Goal: Information Seeking & Learning: Learn about a topic

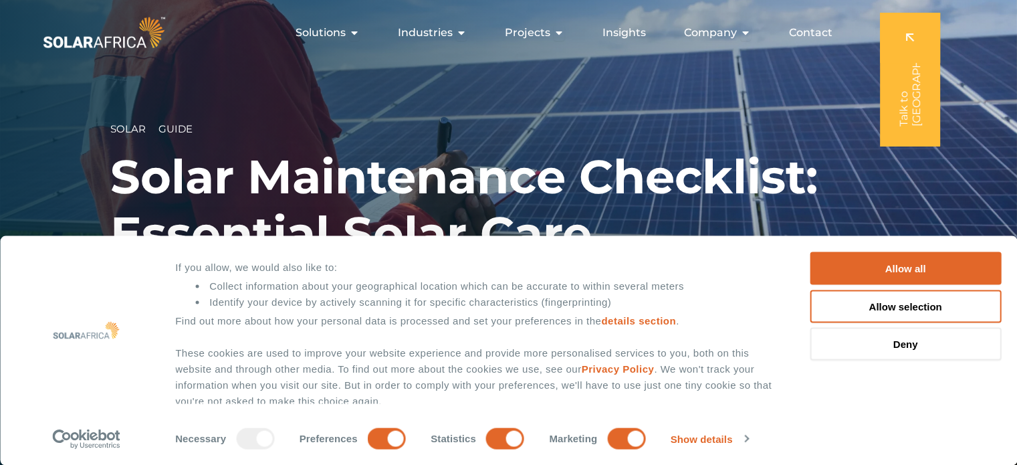
scroll to position [118, 0]
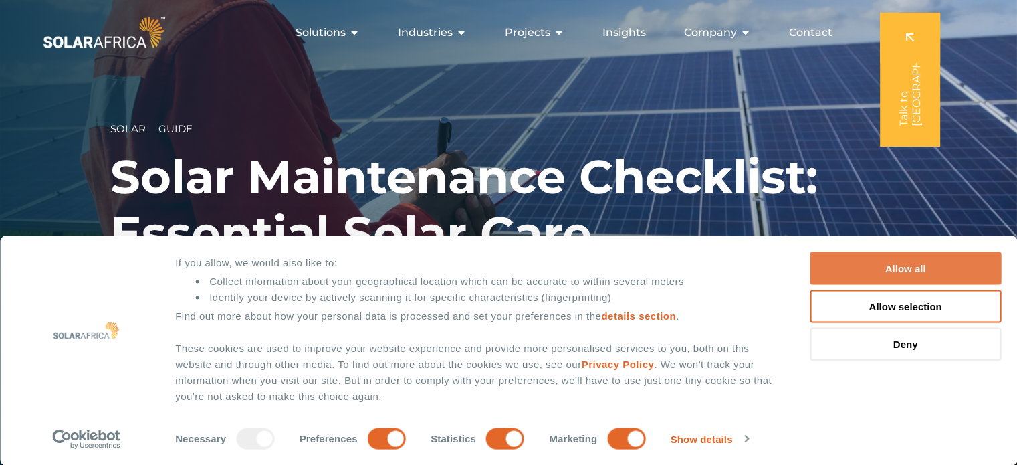
click at [896, 269] on button "Allow all" at bounding box center [904, 268] width 191 height 33
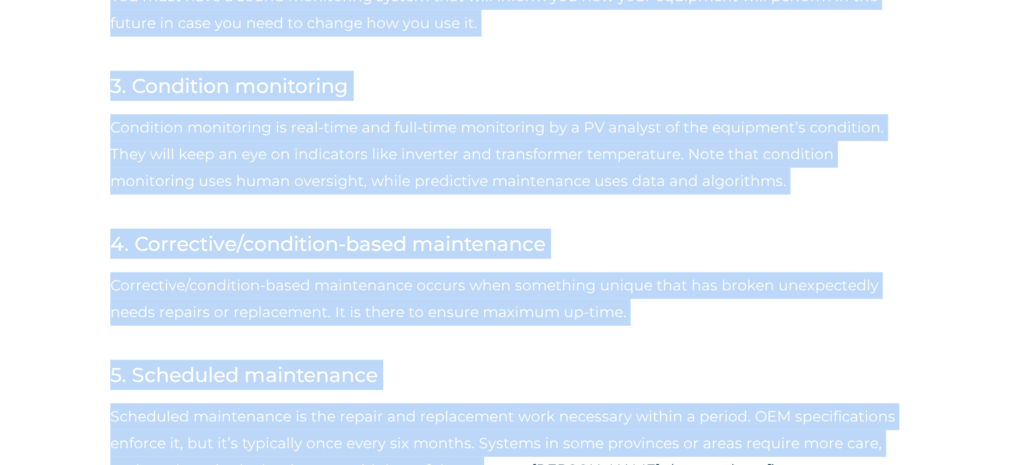
scroll to position [3832, 0]
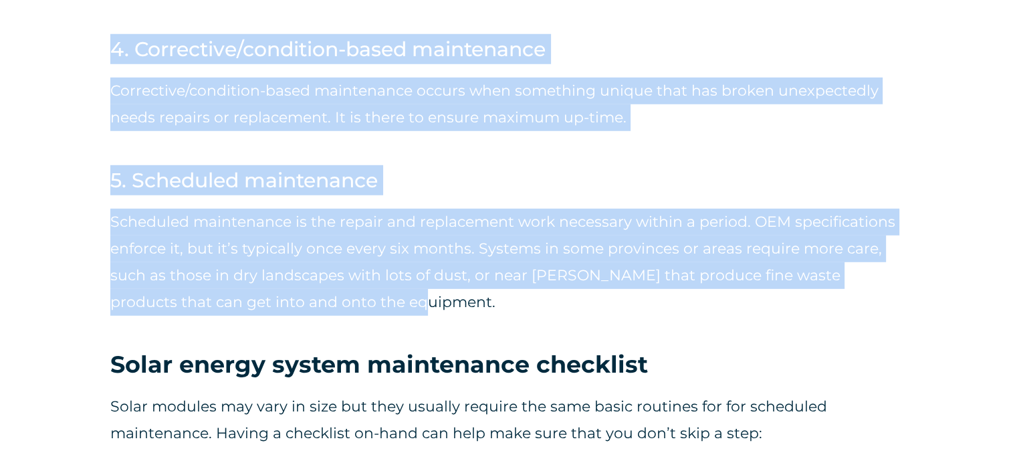
drag, startPoint x: 112, startPoint y: 144, endPoint x: 583, endPoint y: 223, distance: 477.8
copy div "Lor ipsu dolorsi am consectetur Adi’el sedd ei temp incididu utlabor et dolorem…"
click at [660, 255] on div "Scheduled maintenance is the repair and replacement work necessary within a per…" at bounding box center [508, 272] width 796 height 154
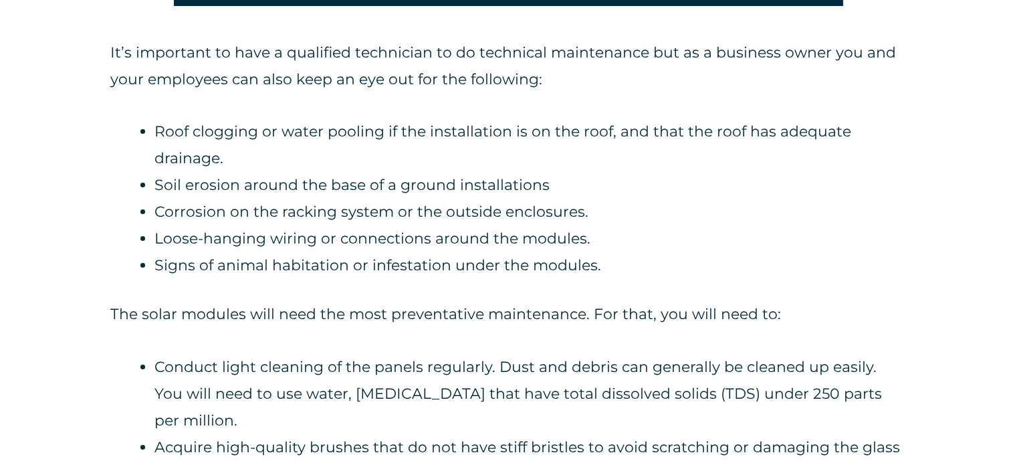
scroll to position [5080, 0]
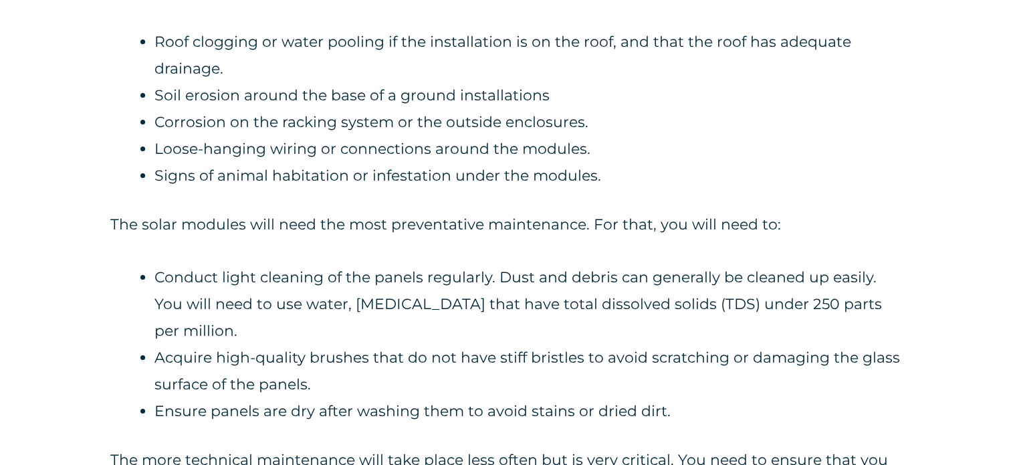
click at [465, 264] on li "Conduct light cleaning of the panels regularly. Dust and debris can generally b…" at bounding box center [530, 304] width 752 height 80
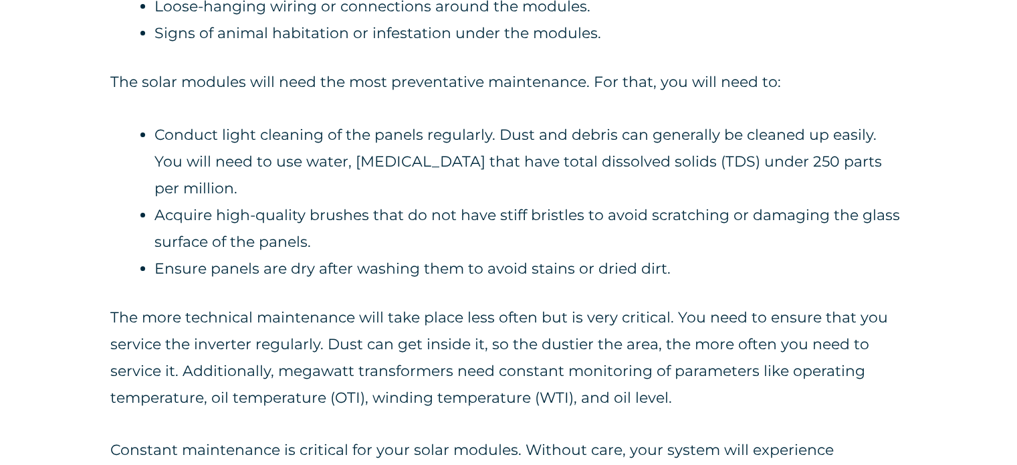
scroll to position [5257, 0]
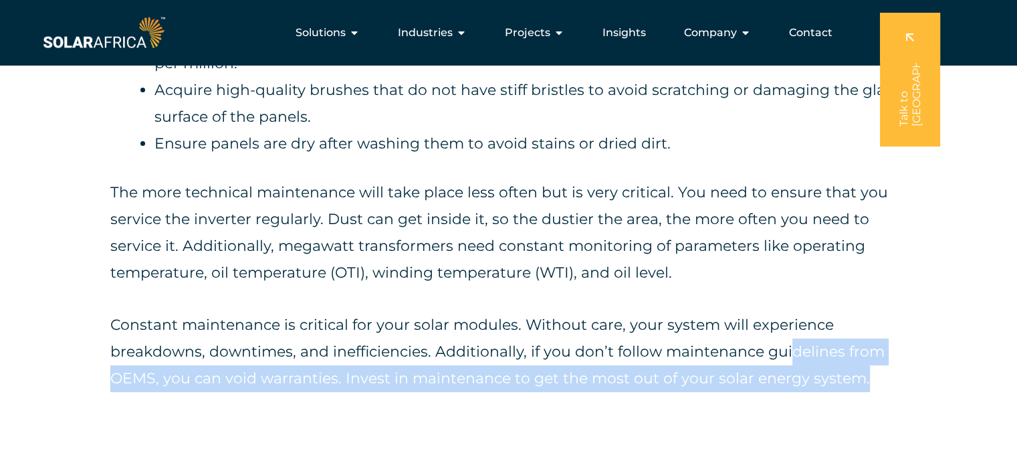
drag, startPoint x: 871, startPoint y: 304, endPoint x: 786, endPoint y: 290, distance: 86.0
click at [786, 311] on p "Constant maintenance is critical for your solar modules. Without care, your sys…" at bounding box center [508, 351] width 796 height 80
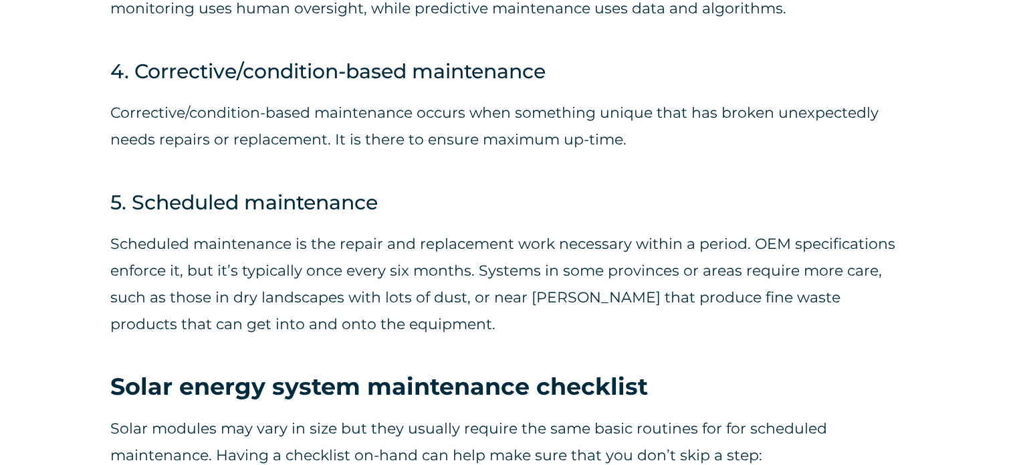
scroll to position [3921, 0]
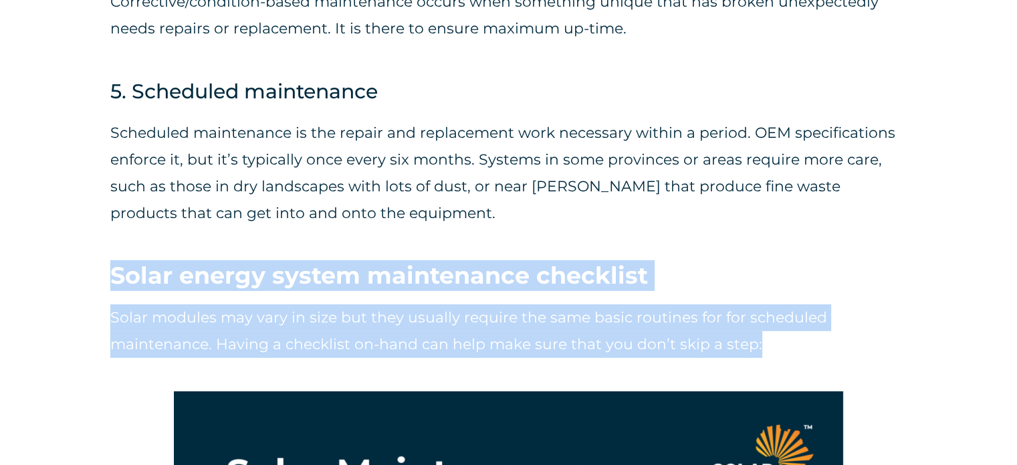
copy div "Solar energy system maintenance checklist Solar modules may vary in size but th…"
drag, startPoint x: 111, startPoint y: 193, endPoint x: 819, endPoint y: 276, distance: 713.3
click at [365, 304] on p "Solar modules may vary in size but they usually require the same basic routines…" at bounding box center [508, 330] width 796 height 53
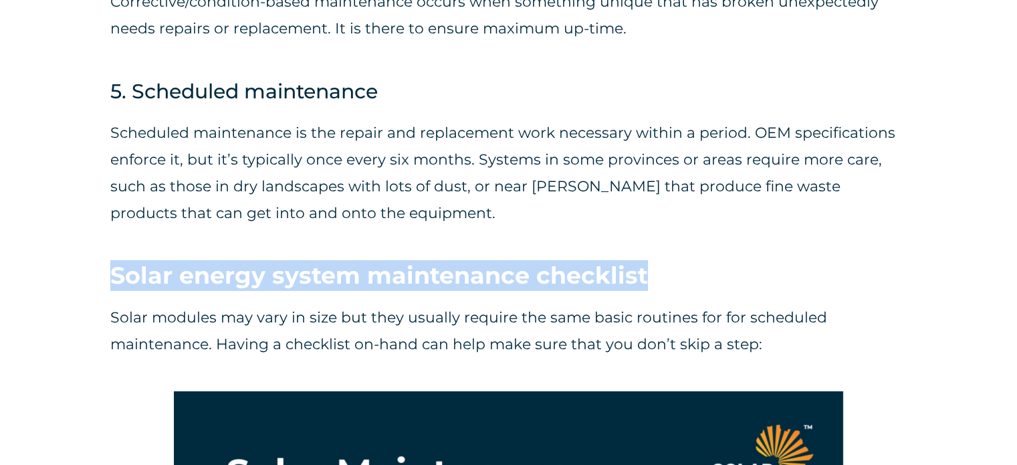
drag, startPoint x: 666, startPoint y: 201, endPoint x: 94, endPoint y: 190, distance: 572.9
copy h3 "Solar energy system maintenance checklist"
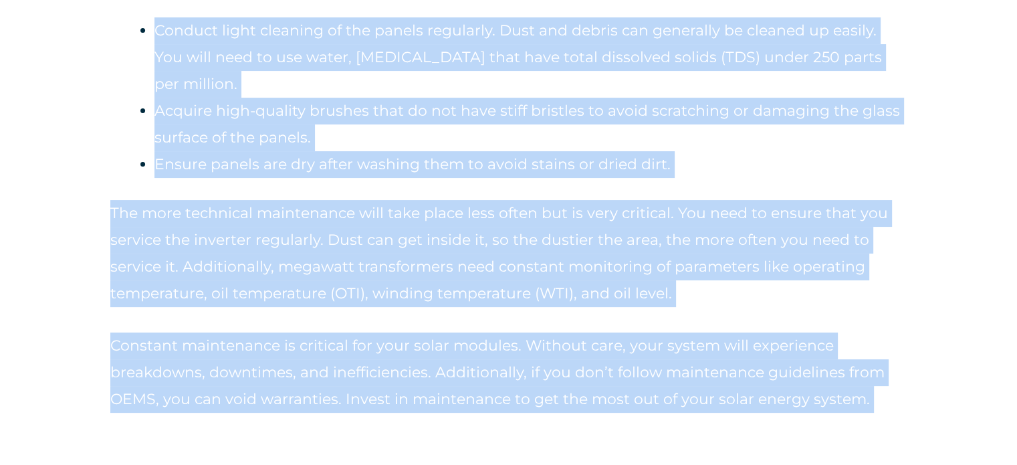
scroll to position [5436, 0]
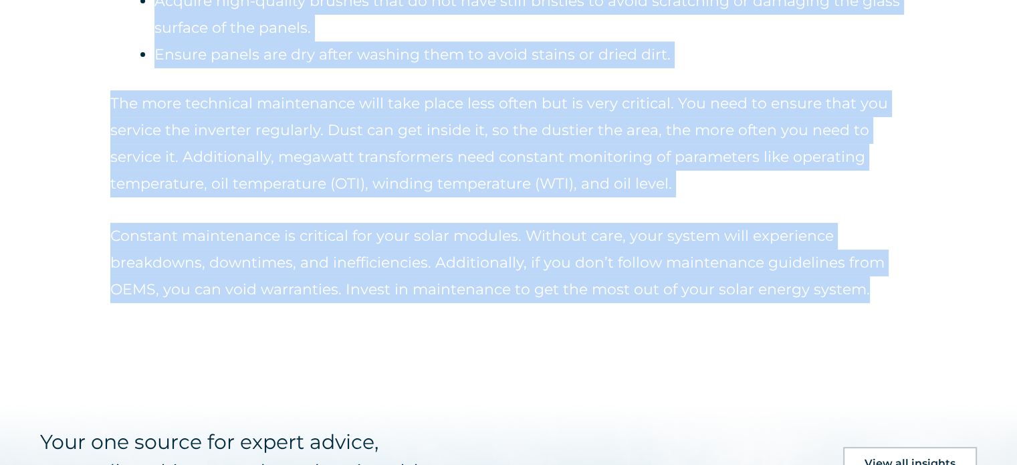
drag, startPoint x: 108, startPoint y: 242, endPoint x: 962, endPoint y: 265, distance: 855.1
copy div "Lo’i dolorsita co adip e seddoeius temporinci ut la etdolorem aliquaenima min v…"
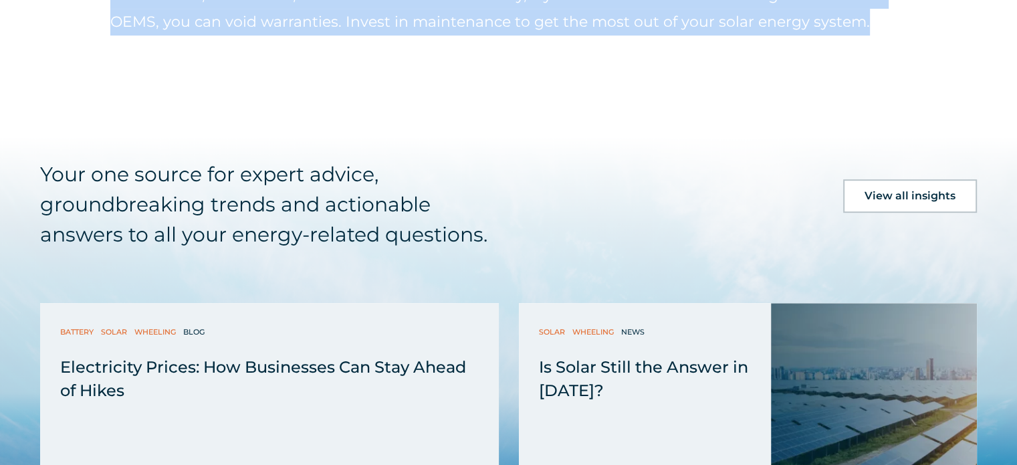
scroll to position [5882, 0]
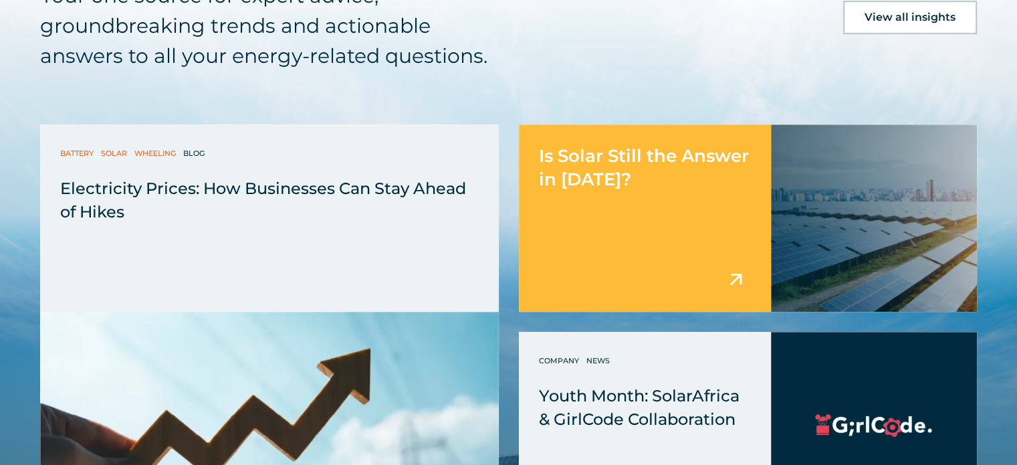
click at [660, 136] on div "Is Solar Still the Answer in [DATE]?" at bounding box center [645, 217] width 252 height 187
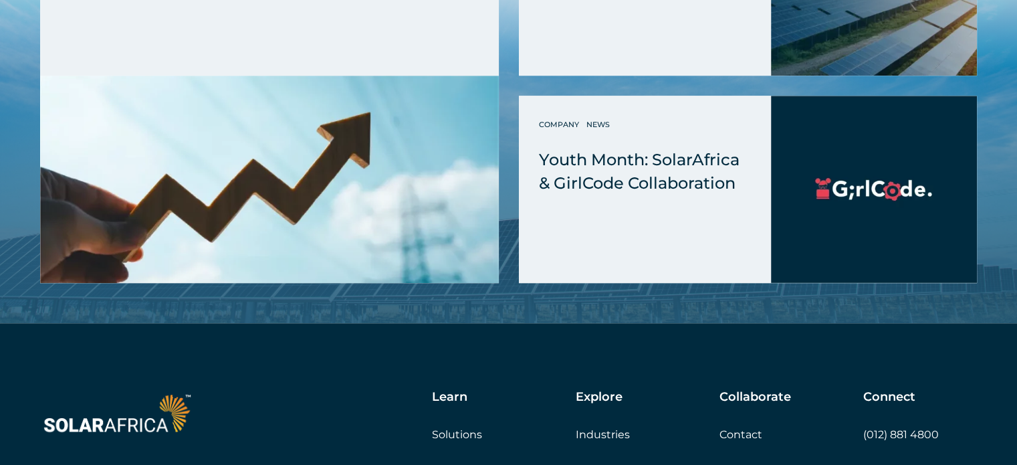
scroll to position [6298, 0]
